Goal: Task Accomplishment & Management: Use online tool/utility

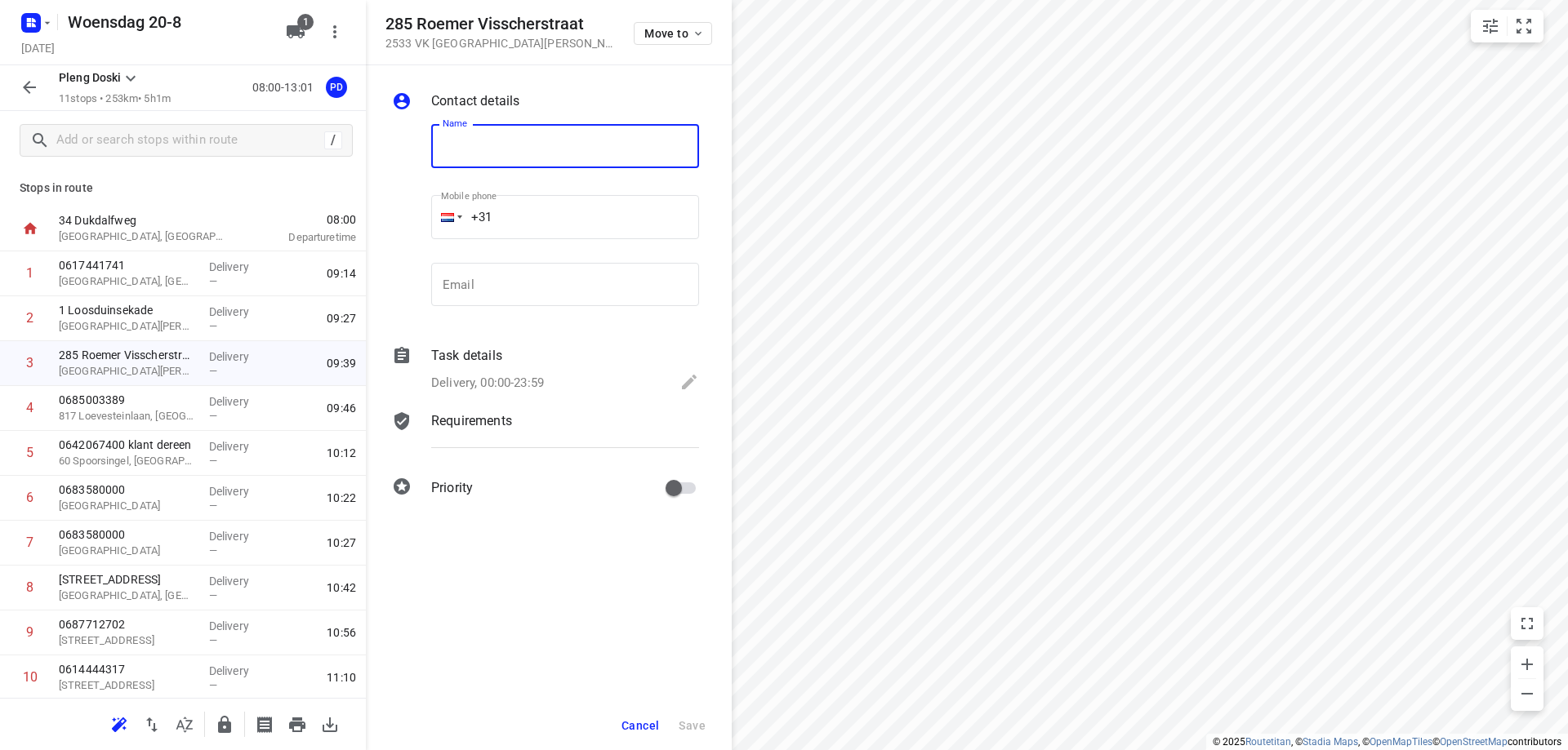
click at [641, 720] on span "Cancel" at bounding box center [640, 726] width 38 height 13
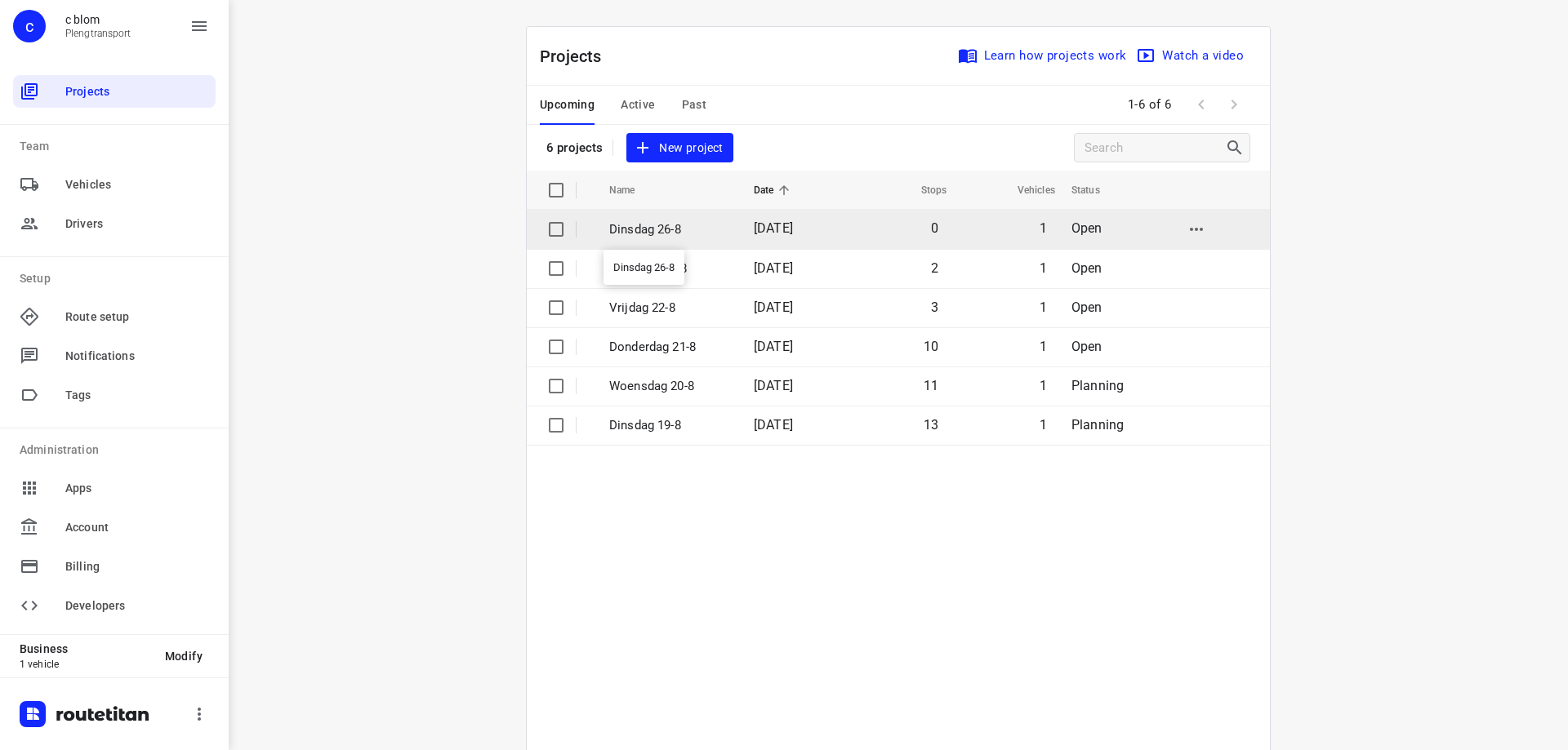
click at [684, 222] on p "Dinsdag 26-8" at bounding box center [669, 231] width 120 height 19
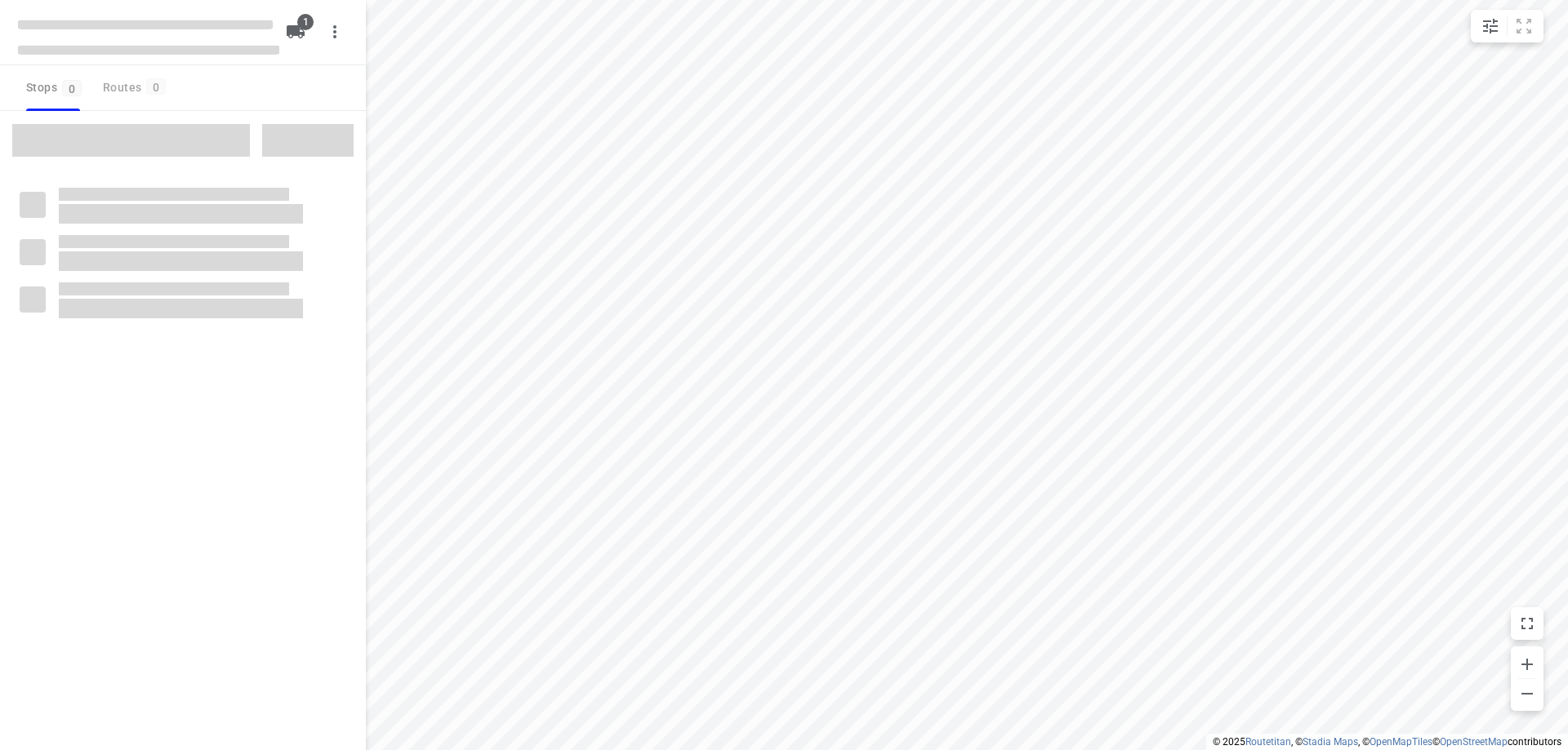
type input "distance"
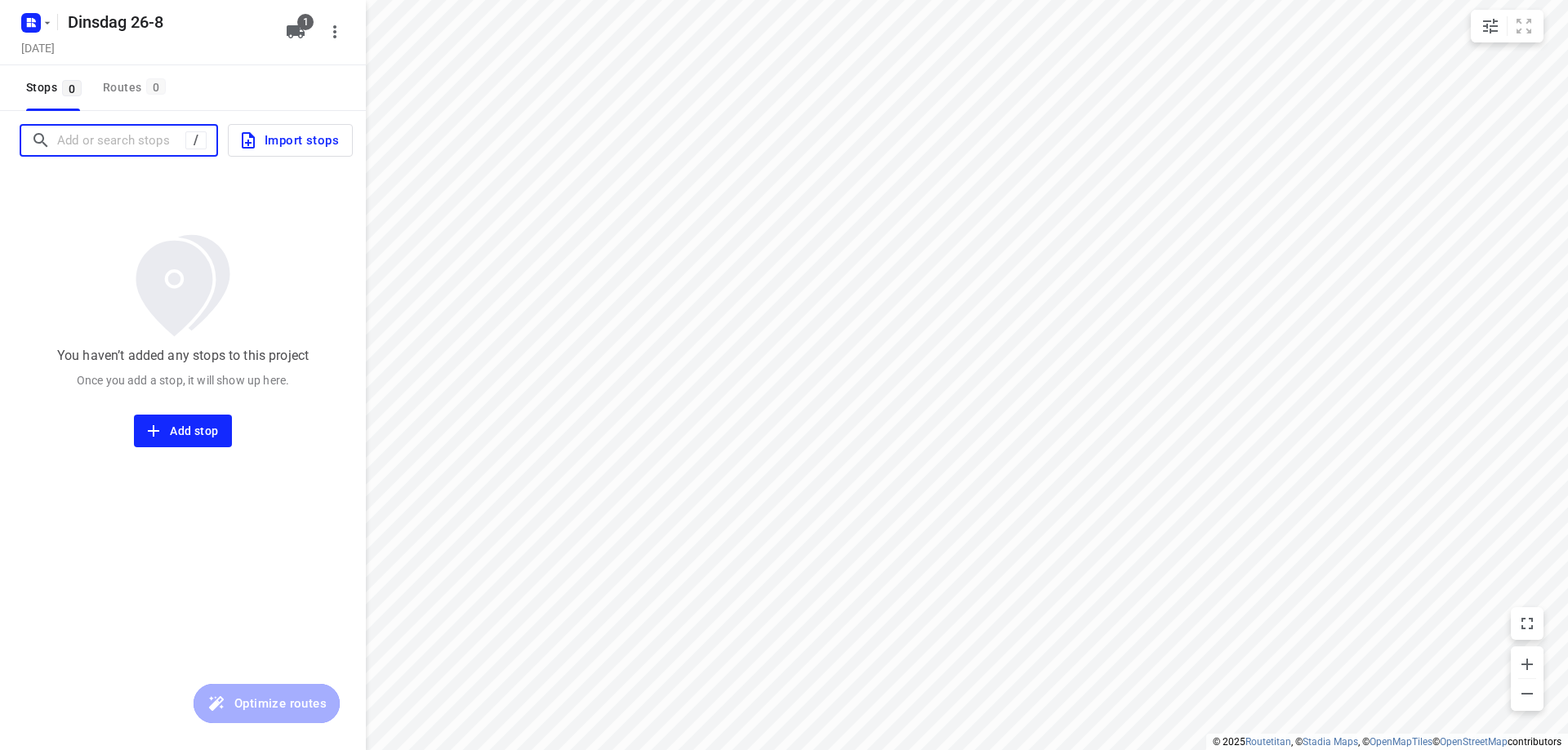
click at [117, 142] on input "Add or search stops" at bounding box center [120, 141] width 128 height 25
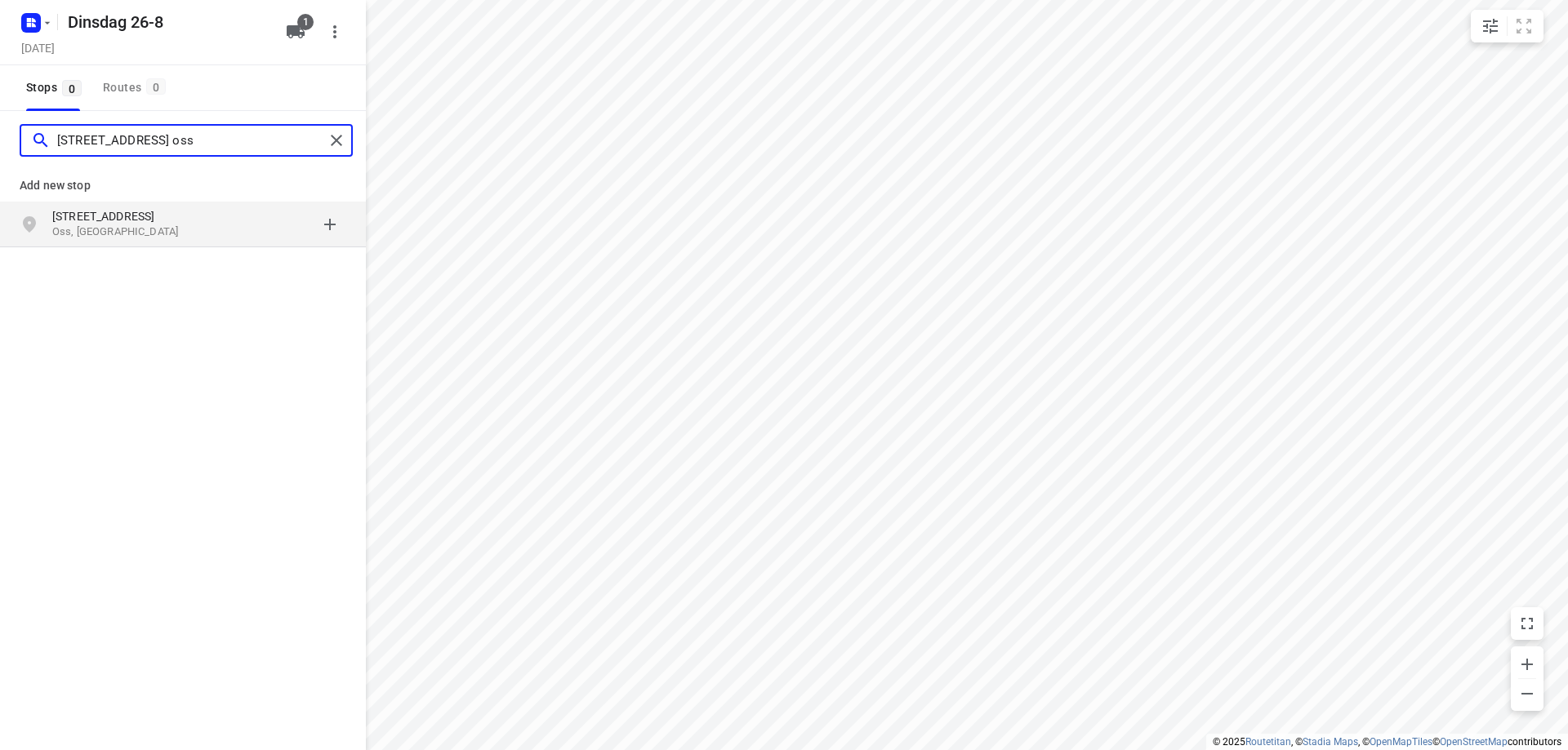
type input "[STREET_ADDRESS] oss"
click at [148, 219] on p "[STREET_ADDRESS]" at bounding box center [127, 216] width 150 height 17
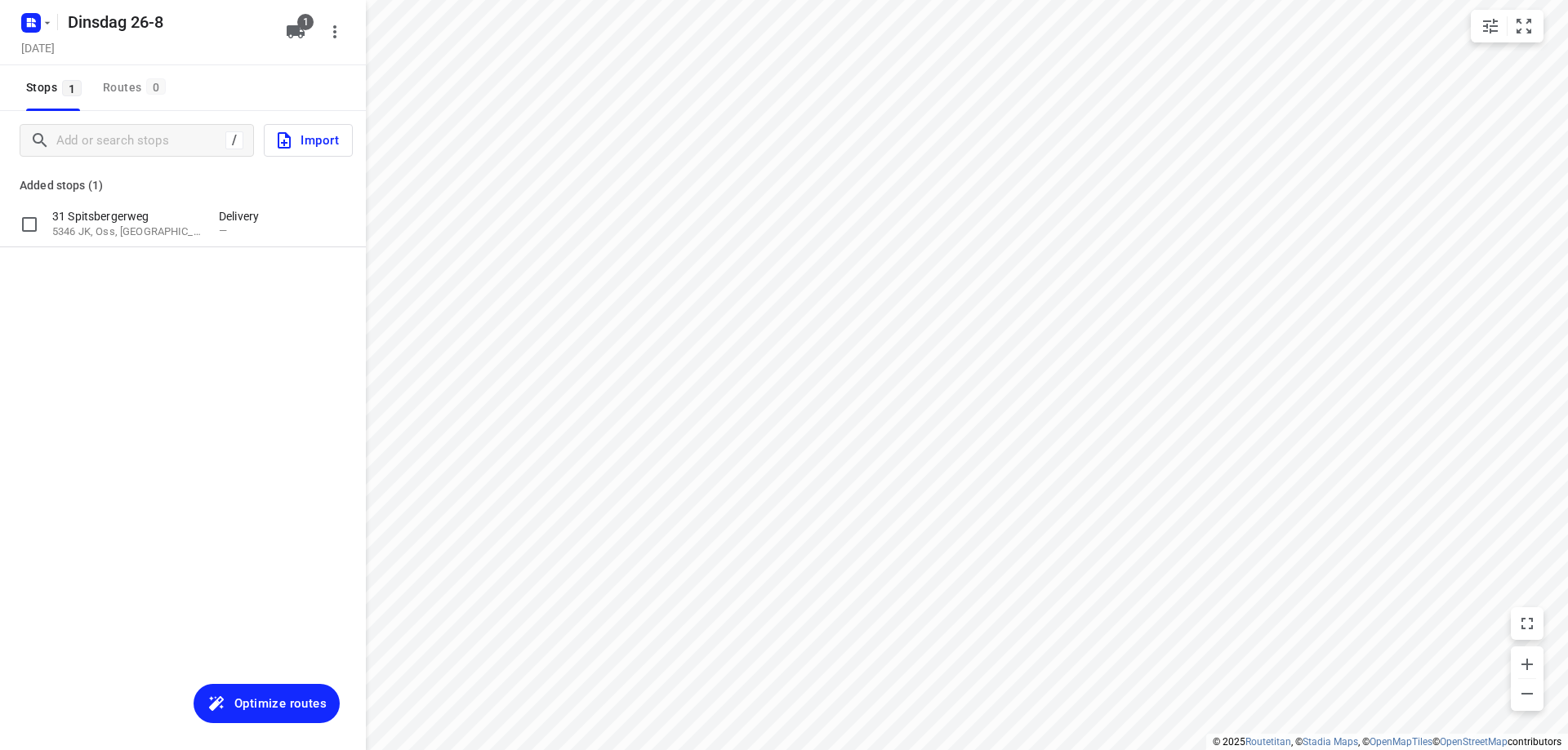
click at [148, 219] on p "31 Spitsbergerweg" at bounding box center [127, 216] width 150 height 17
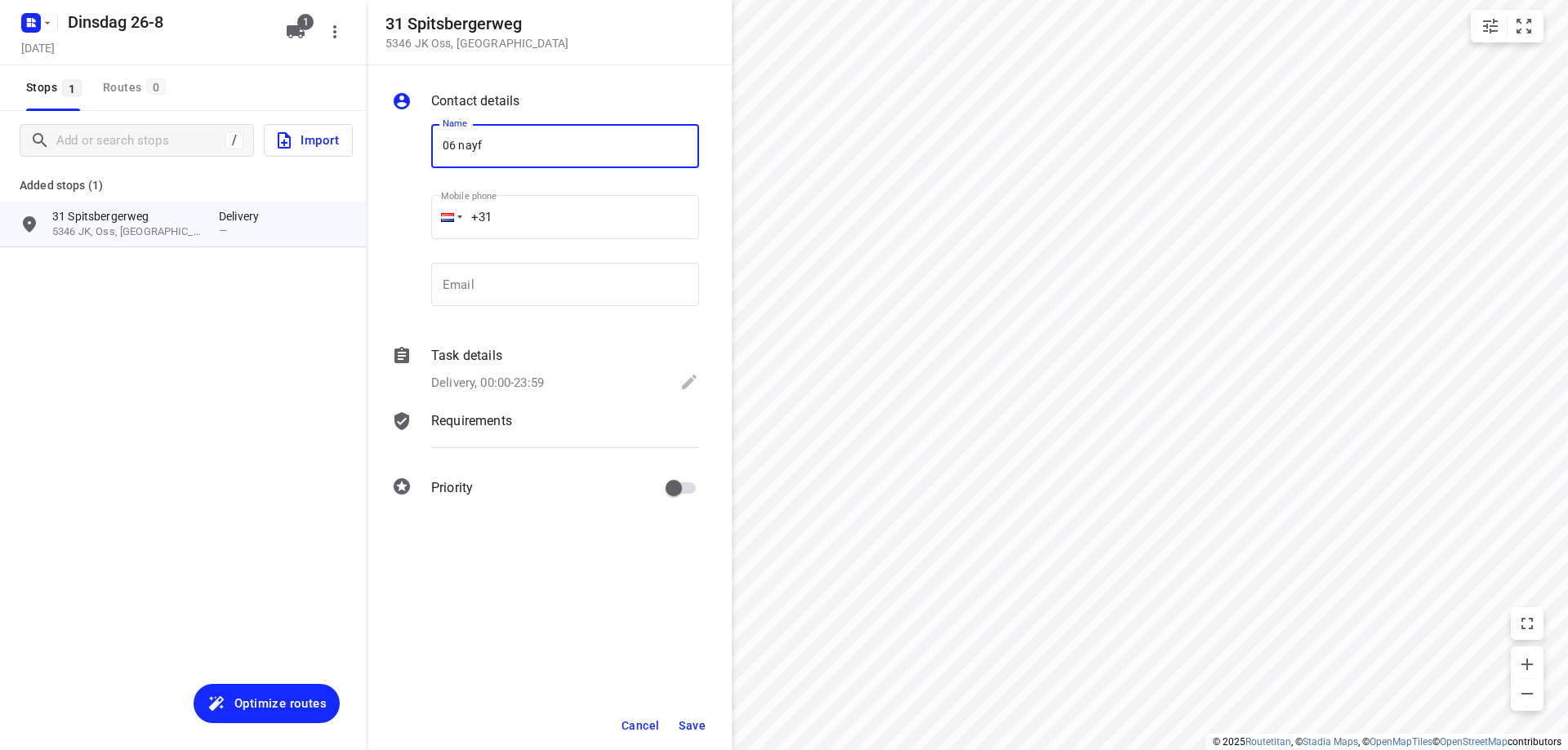
type input "06 nayf"
click at [698, 735] on button "Save" at bounding box center [692, 726] width 40 height 30
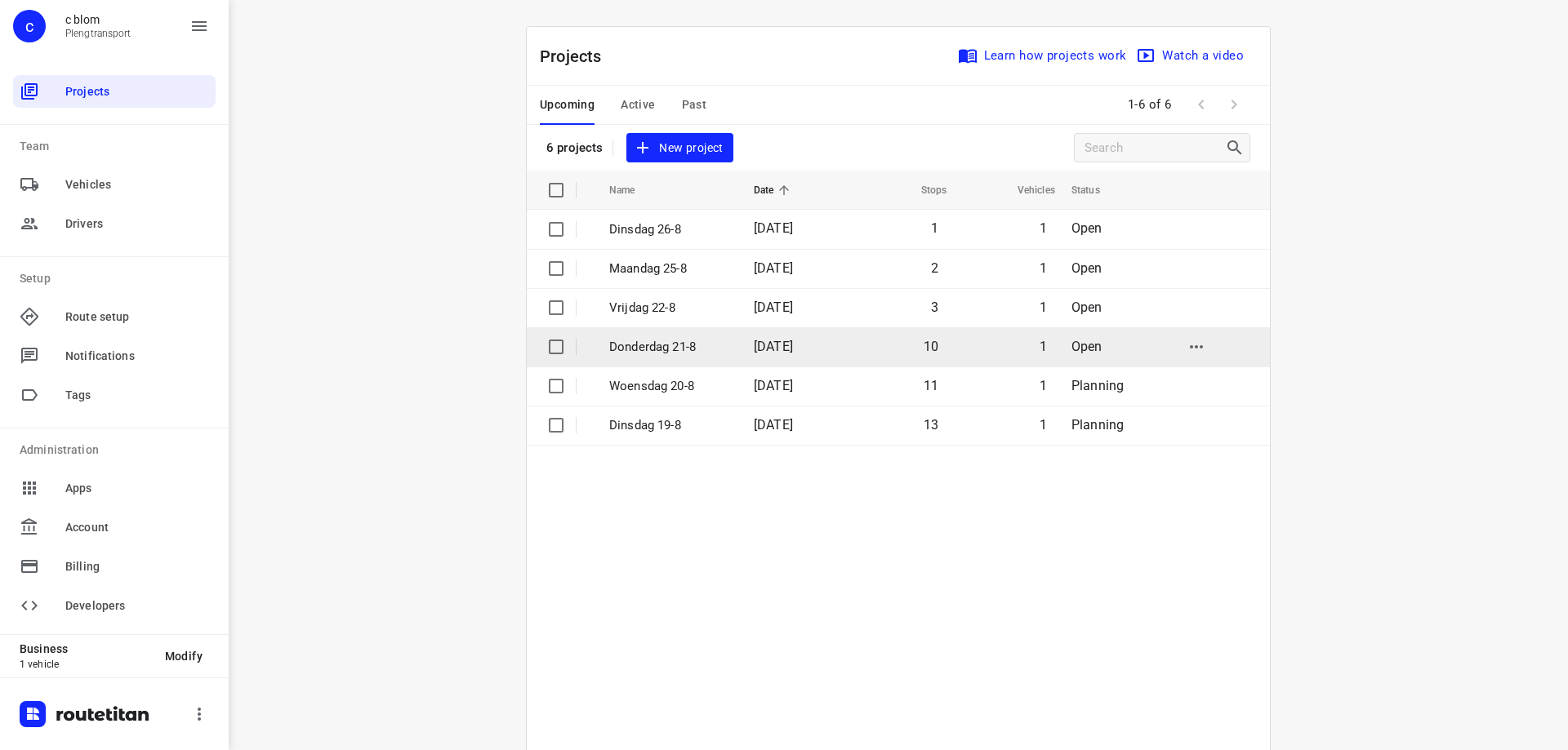
click at [670, 343] on p "Donderdag 21-8" at bounding box center [669, 347] width 120 height 19
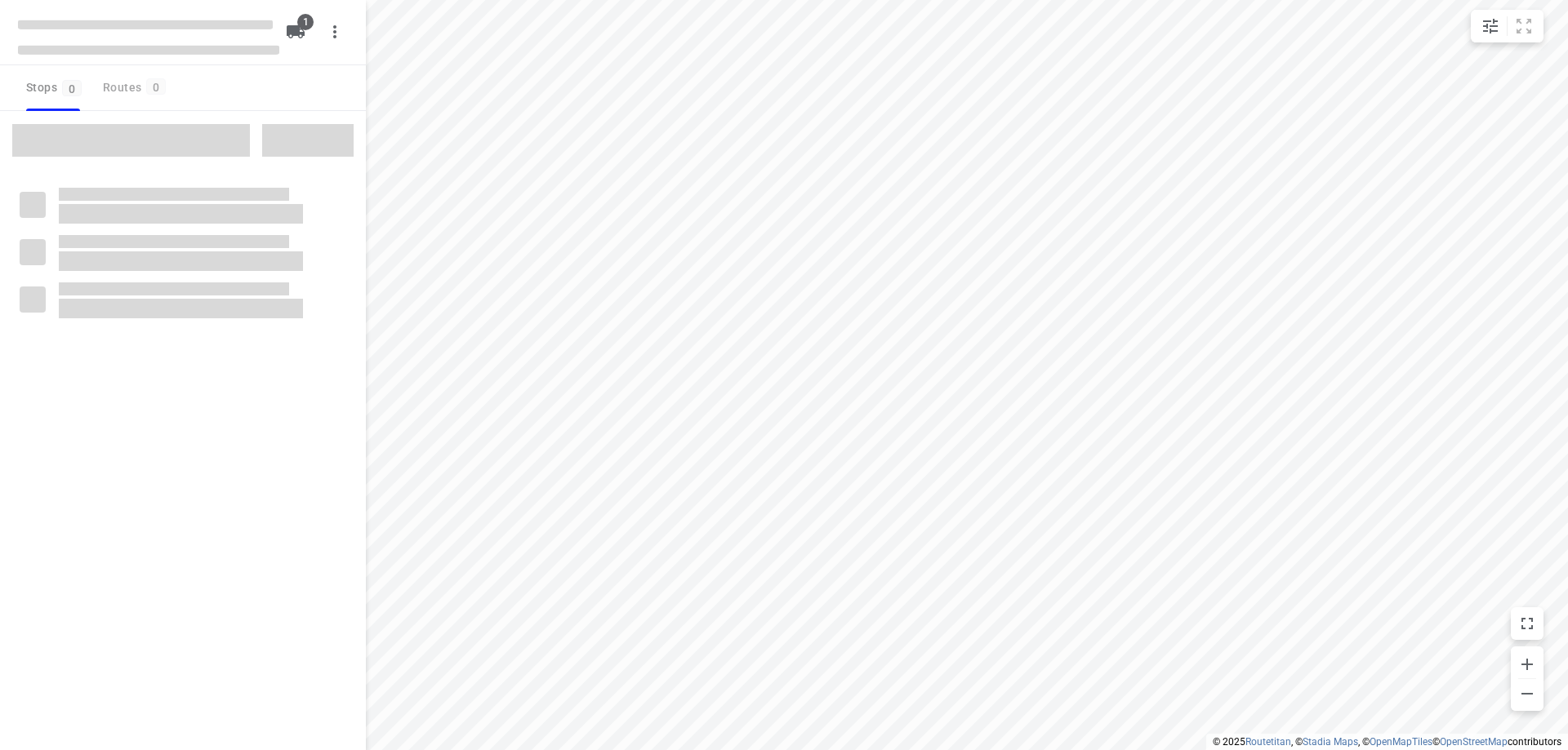
type input "distance"
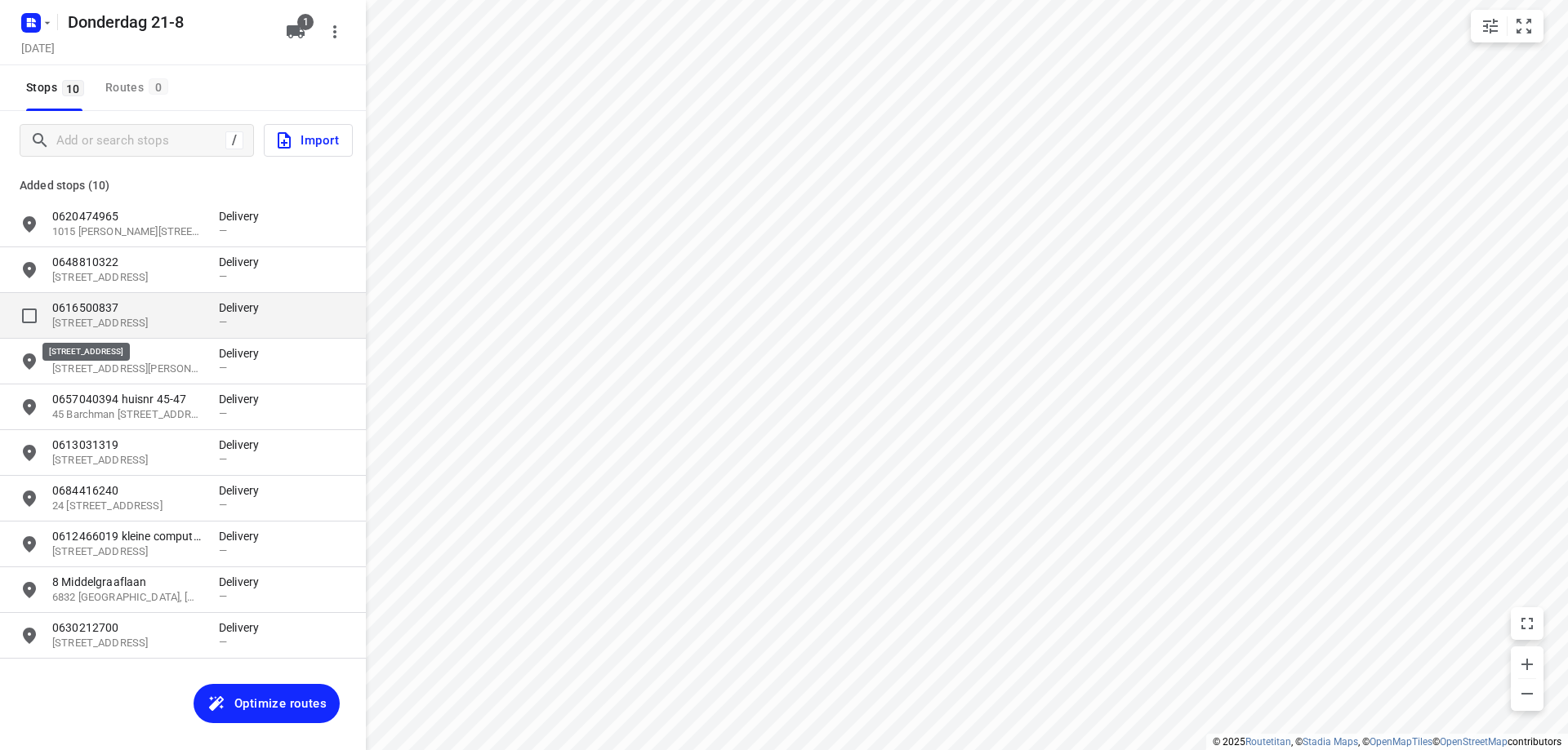
click at [126, 320] on p "[STREET_ADDRESS]" at bounding box center [127, 324] width 150 height 16
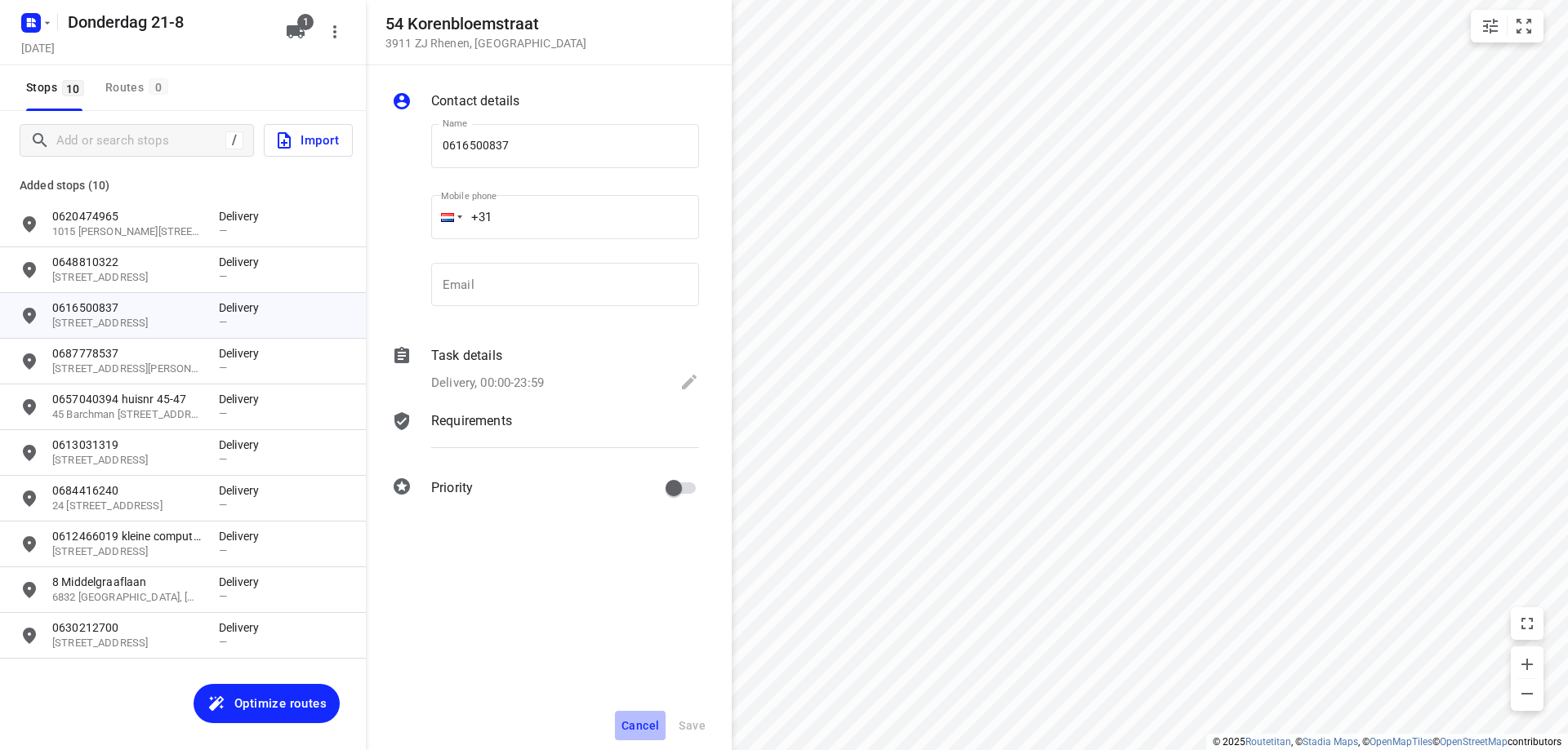
click at [649, 718] on button "Cancel" at bounding box center [640, 726] width 51 height 30
